Goal: Task Accomplishment & Management: Manage account settings

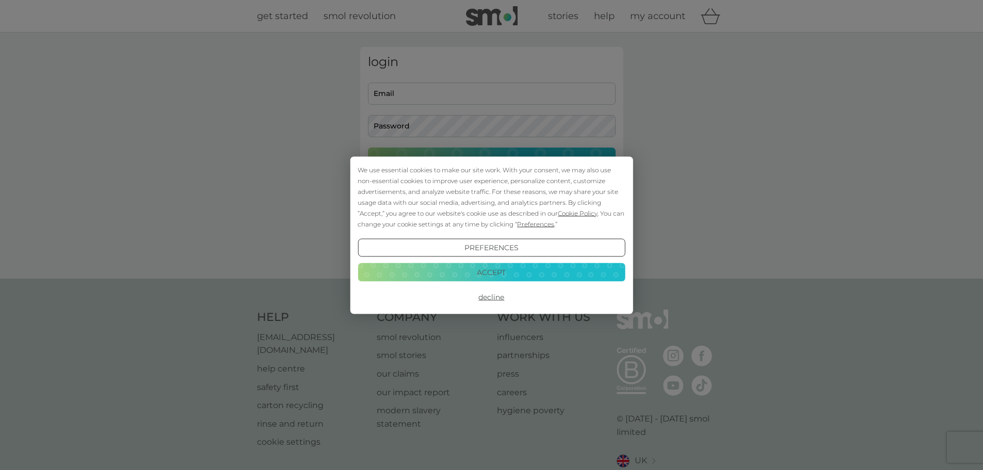
click at [494, 94] on div "We use essential cookies to make our site work. With your consent, we may also …" at bounding box center [491, 235] width 983 height 470
click at [492, 272] on button "Accept" at bounding box center [491, 272] width 267 height 19
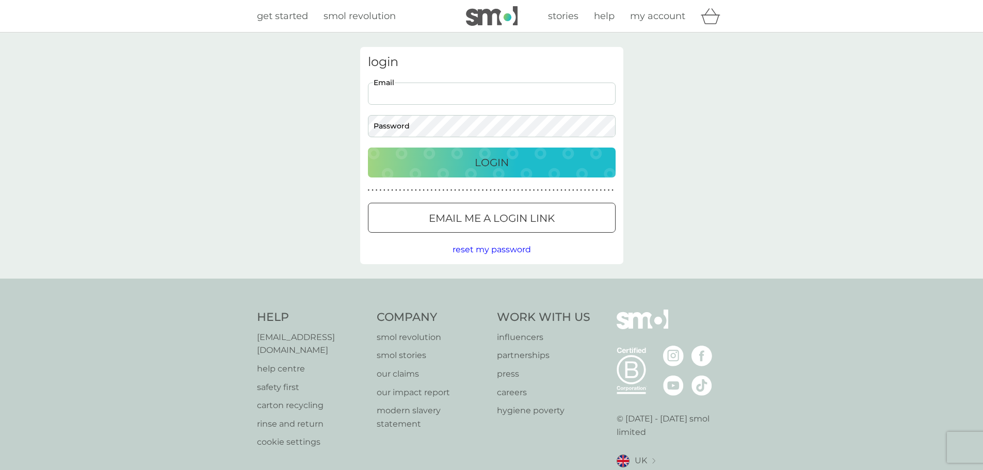
click at [486, 89] on input "Email" at bounding box center [492, 94] width 248 height 22
type input "johanna.kirkham@googlemail.com"
click at [368, 148] on button "Login" at bounding box center [492, 163] width 248 height 30
